Goal: Task Accomplishment & Management: Manage account settings

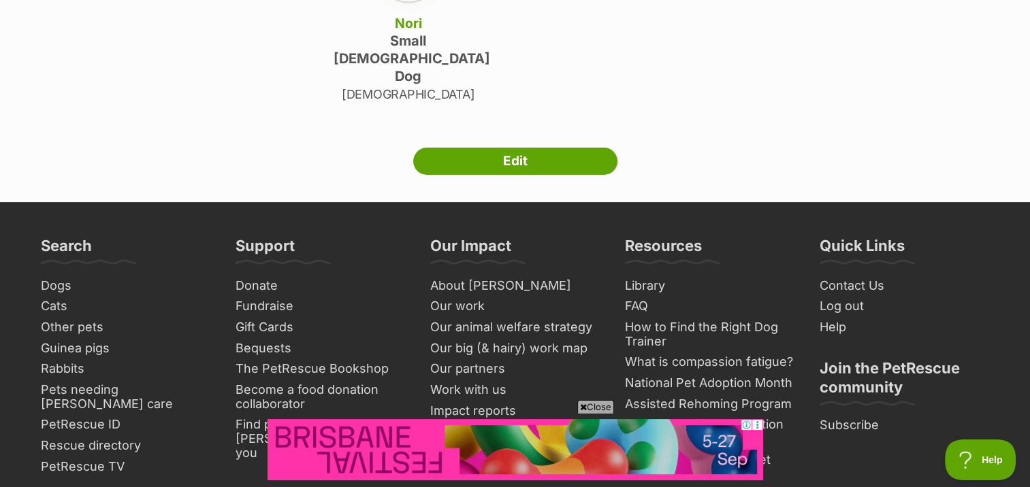
scroll to position [349, 0]
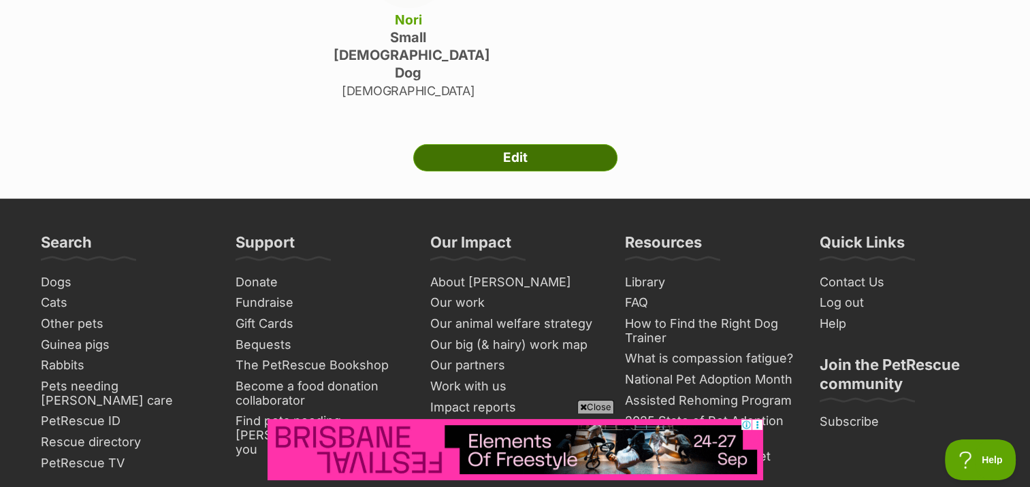
click at [546, 171] on link "Edit" at bounding box center [515, 157] width 204 height 27
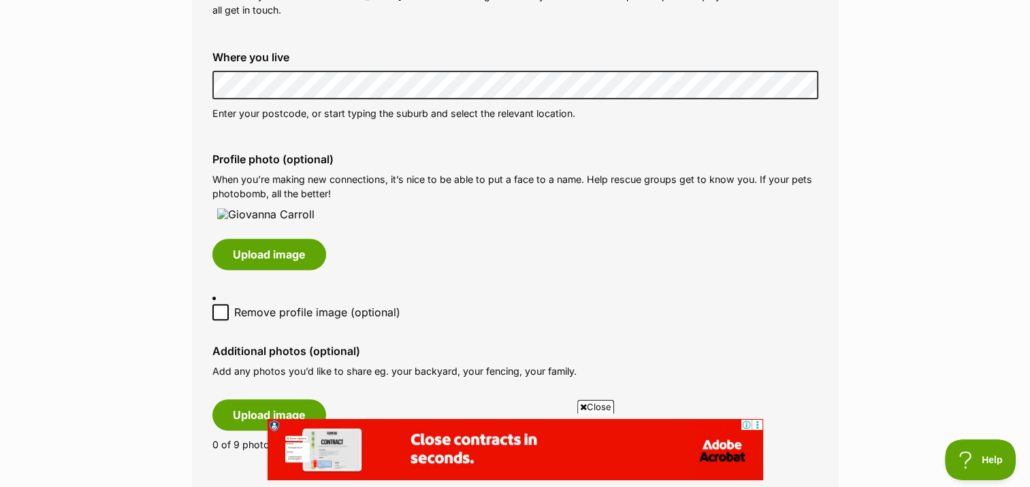
click at [216, 317] on icon at bounding box center [221, 313] width 10 height 10
click at [216, 321] on input "Remove profile image (optional)" at bounding box center [220, 312] width 16 height 16
checkbox input "true"
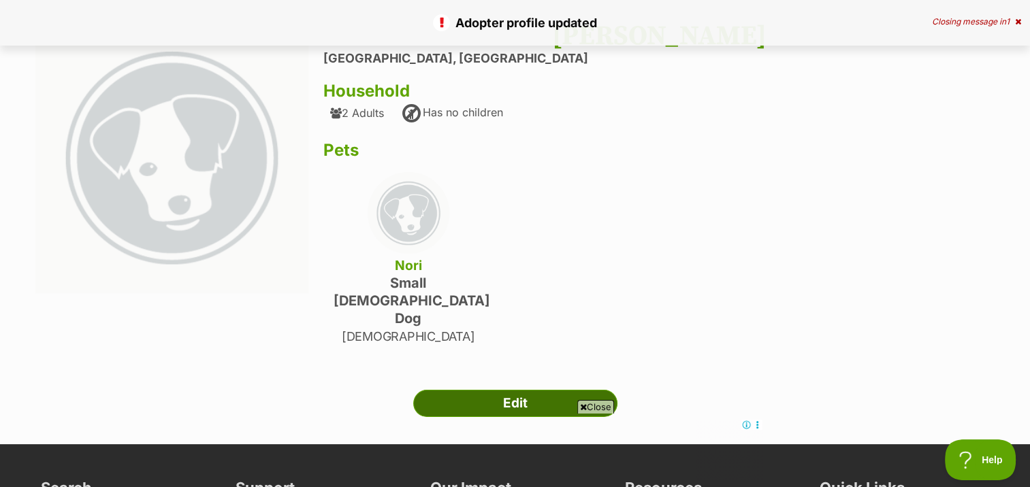
click at [550, 390] on link "Edit" at bounding box center [515, 403] width 204 height 27
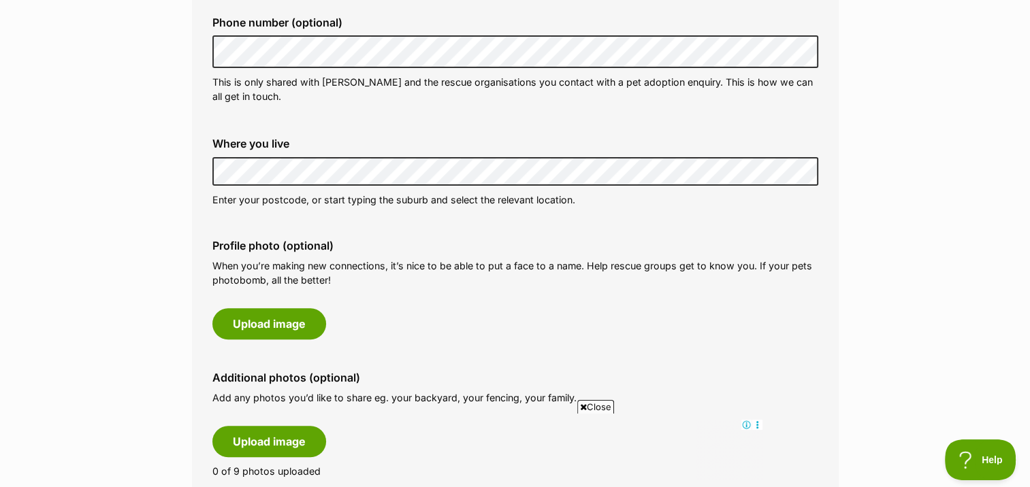
click at [281, 316] on button "Upload image" at bounding box center [269, 323] width 114 height 31
